Goal: Navigation & Orientation: Find specific page/section

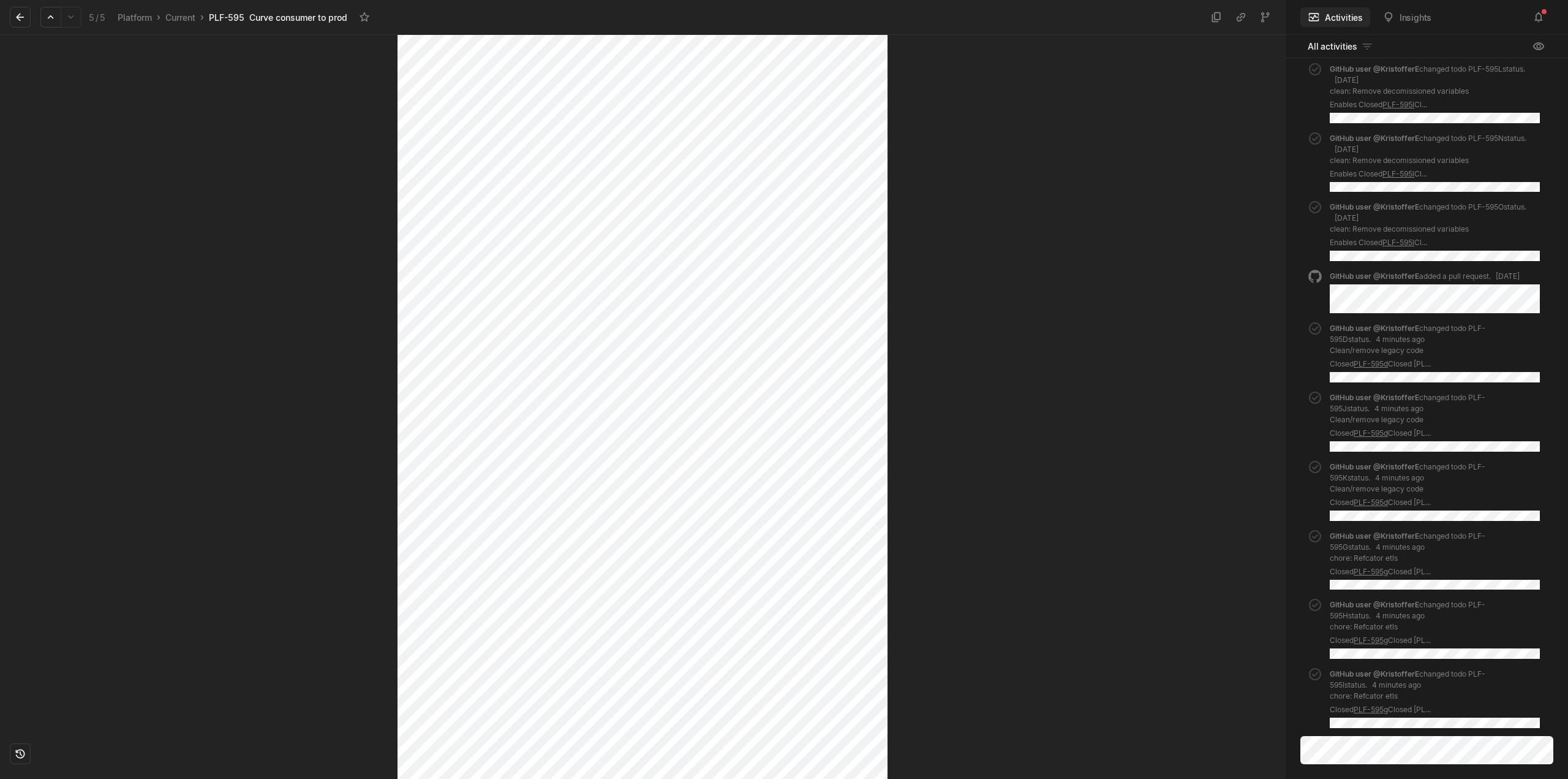
scroll to position [251, 0]
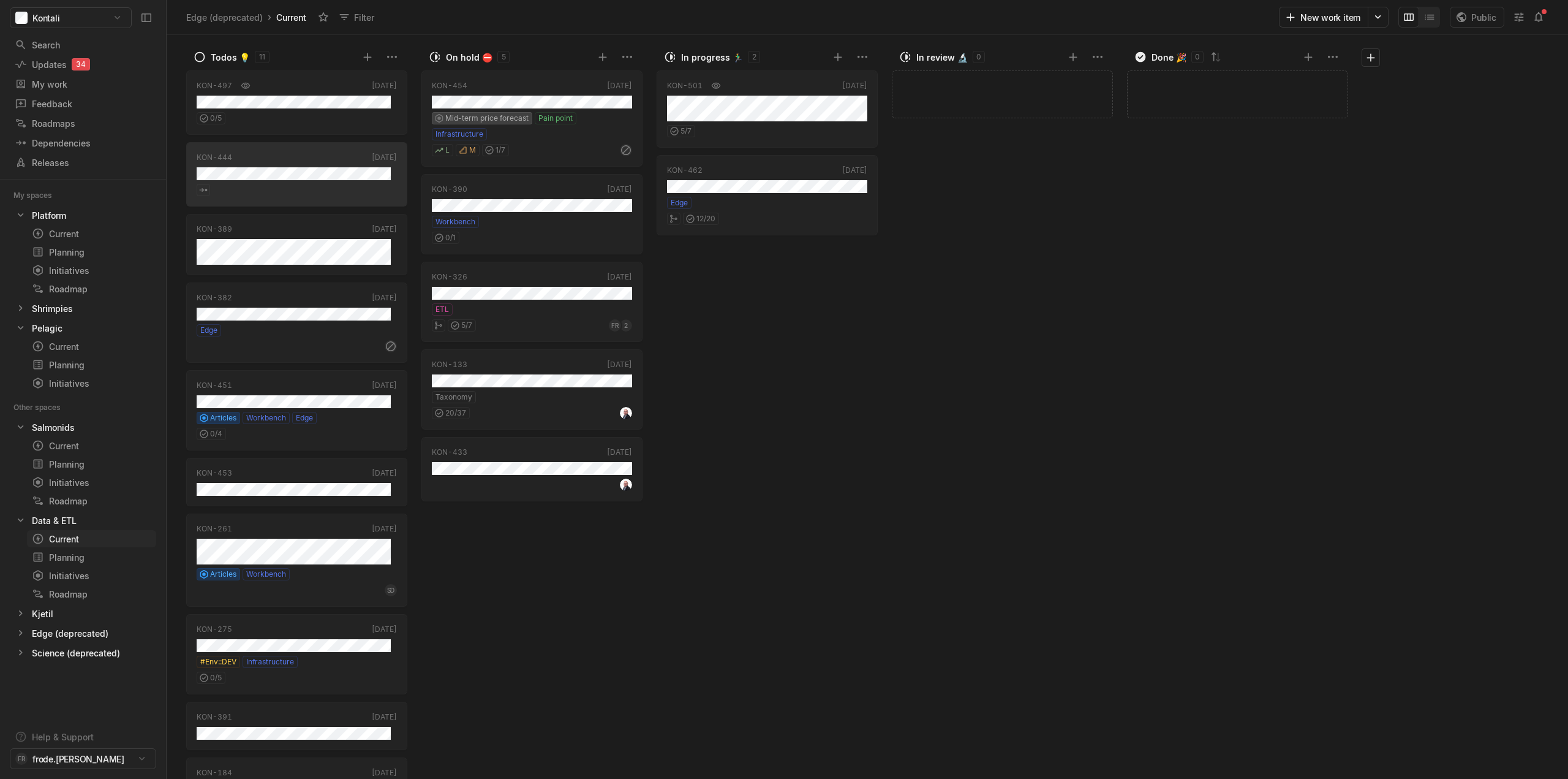
click at [67, 540] on div "Current" at bounding box center [69, 539] width 74 height 13
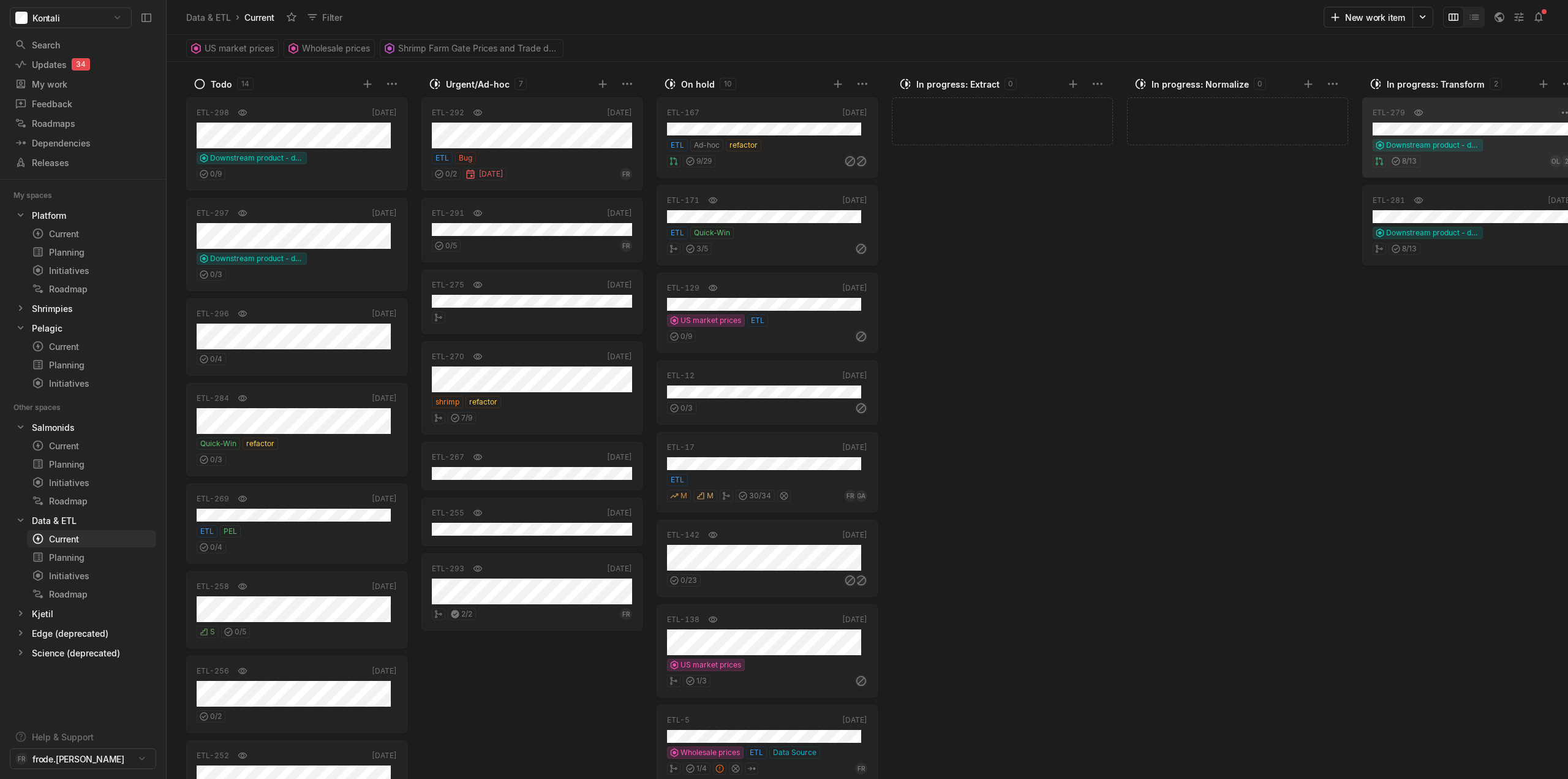
click at [1499, 139] on div "ETL-279 May 26 Downstream product - data sources 8 / 13 OL 2" at bounding box center [1473, 137] width 221 height 80
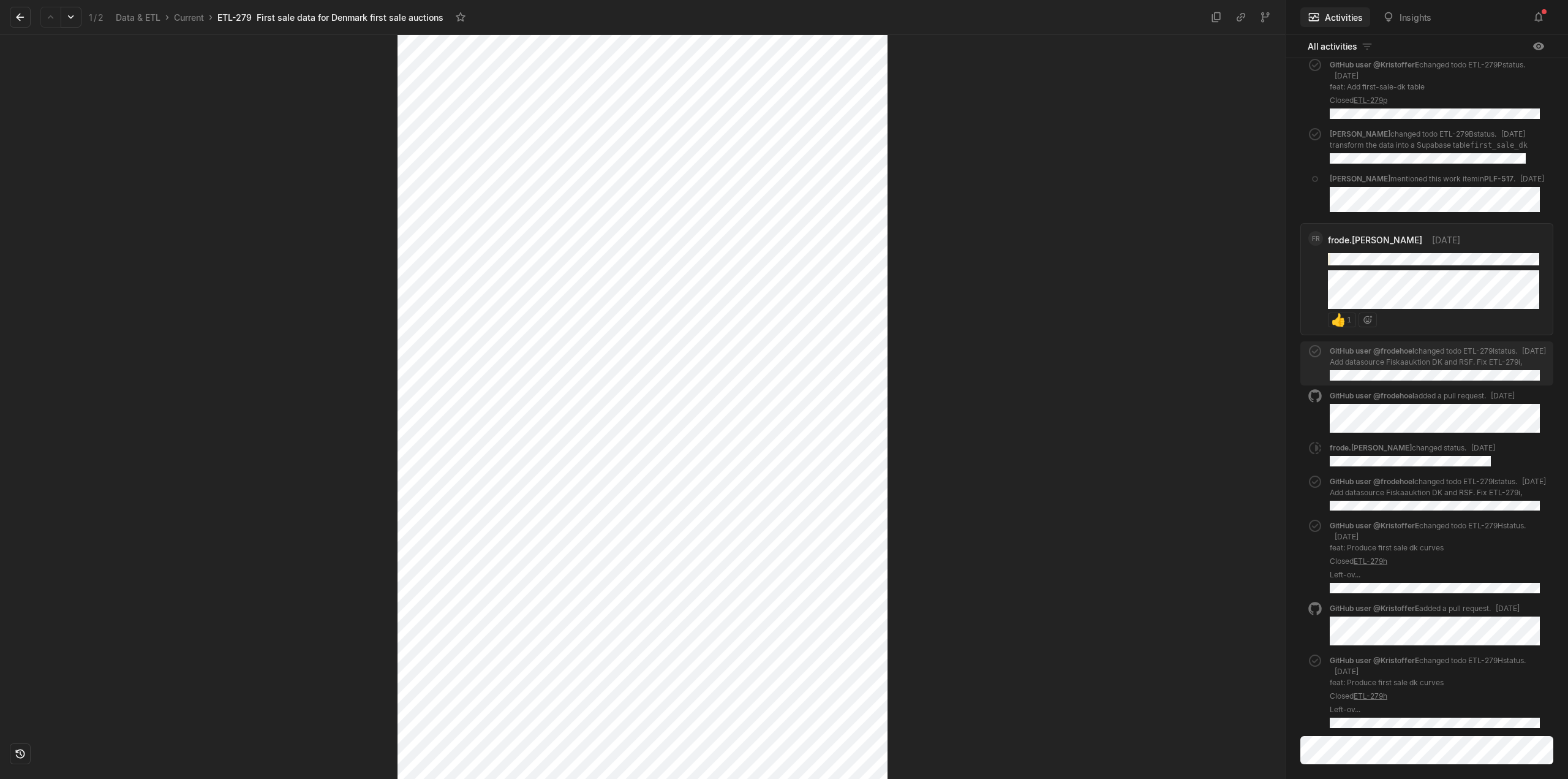
scroll to position [801, 0]
click at [18, 13] on icon at bounding box center [20, 17] width 13 height 13
